Goal: Information Seeking & Learning: Learn about a topic

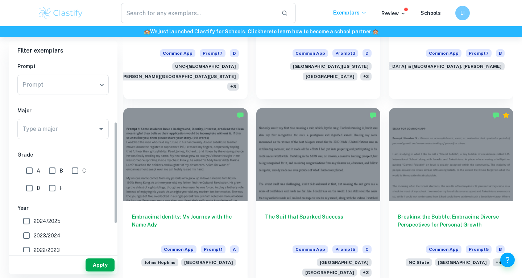
scroll to position [113, 0]
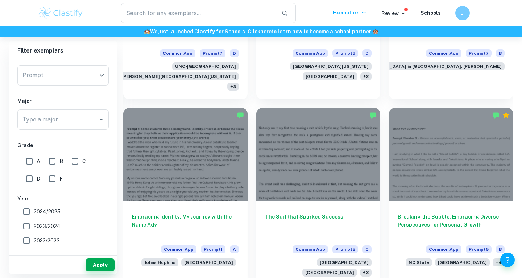
click at [29, 163] on input "A" at bounding box center [29, 161] width 14 height 14
checkbox input "true"
click at [103, 259] on button "Apply" at bounding box center [100, 264] width 29 height 13
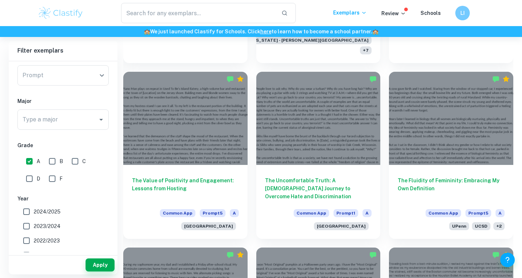
scroll to position [368, 0]
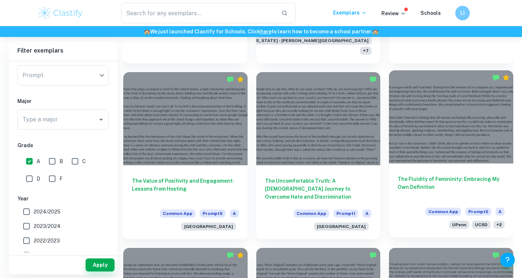
click at [460, 175] on h6 "The Fluidity of Femininity: Embracing My Own Definition" at bounding box center [450, 187] width 107 height 24
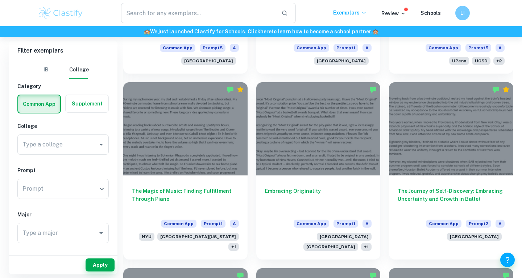
scroll to position [562, 0]
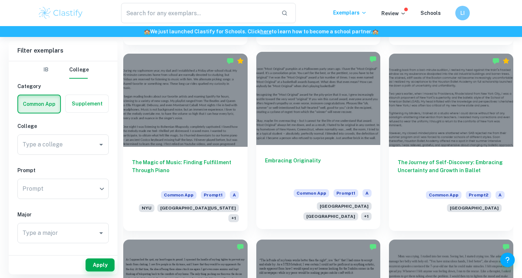
click at [321, 116] on div at bounding box center [318, 98] width 124 height 93
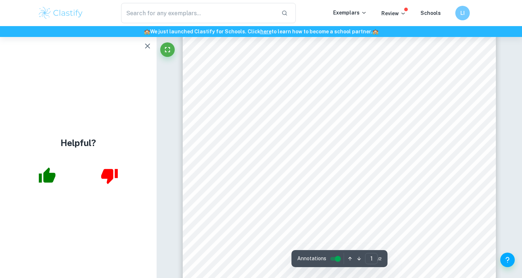
scroll to position [75, 0]
click at [147, 45] on icon "button" at bounding box center [147, 45] width 5 height 5
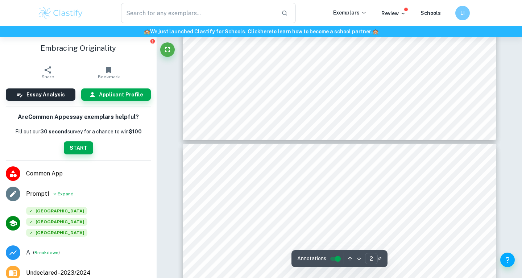
type input "1"
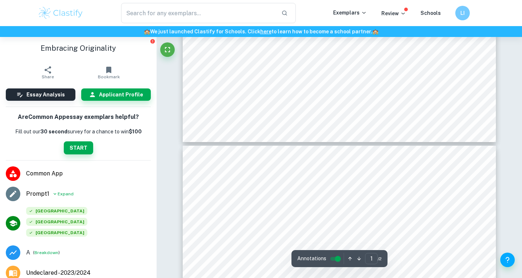
scroll to position [345, 0]
